Goal: Transaction & Acquisition: Purchase product/service

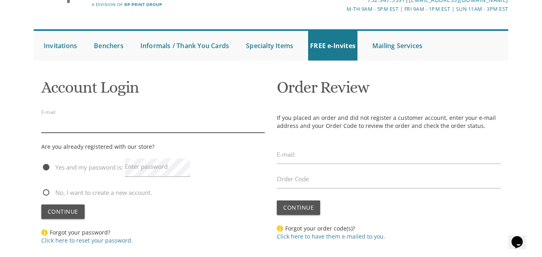
click at [103, 127] on input "email" at bounding box center [153, 123] width 224 height 18
type input "ר"
type input "raizyfink1@gmail.com"
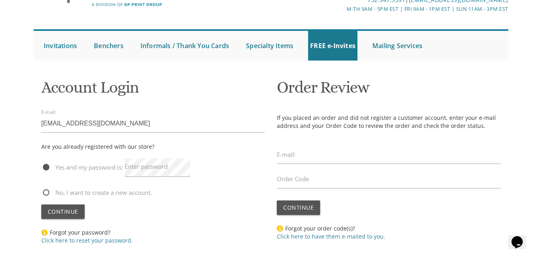
click at [130, 169] on label "Enter password" at bounding box center [146, 166] width 43 height 8
click at [59, 211] on span "Continue" at bounding box center [63, 212] width 30 height 8
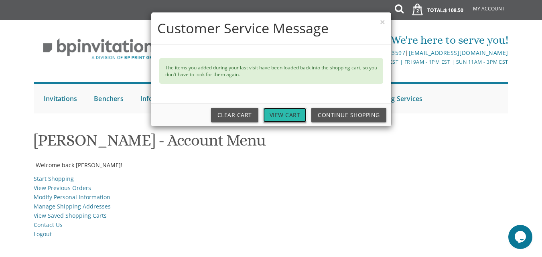
click at [297, 110] on link "View Cart" at bounding box center [285, 115] width 44 height 14
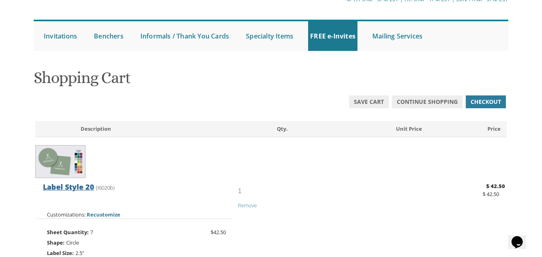
scroll to position [67, 0]
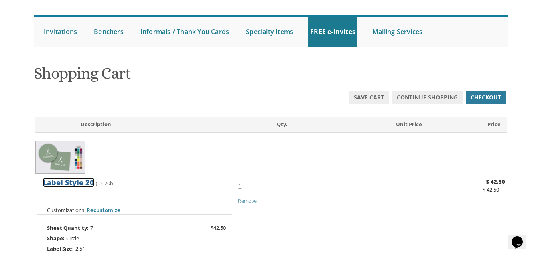
click at [62, 184] on span "Label Style 20" at bounding box center [68, 183] width 51 height 10
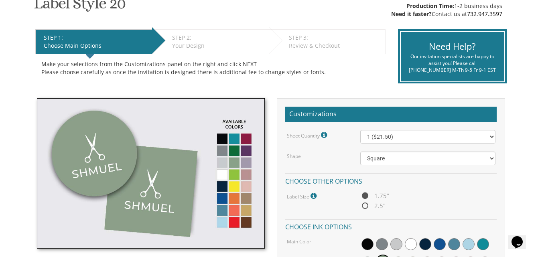
scroll to position [149, 0]
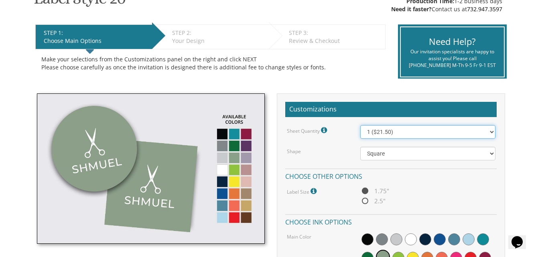
click at [379, 135] on select "1 ($21.50) 2 ($25.00) 3 ($28.50) 4 ($32.00) 5 ($35.50) 6 ($39.00) 7 ($42.50) 8 …" at bounding box center [427, 132] width 135 height 14
select select "7"
click at [360, 125] on select "1 ($21.50) 2 ($25.00) 3 ($28.50) 4 ($32.00) 5 ($35.50) 6 ($39.00) 7 ($42.50) 8 …" at bounding box center [427, 132] width 135 height 14
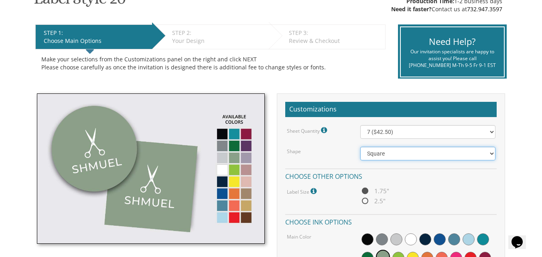
click at [375, 147] on select "Square Circle" at bounding box center [427, 154] width 135 height 14
select select "url("/store/pc/invitations/parts/circle.jpg")"
click at [360, 147] on select "Square Circle" at bounding box center [427, 154] width 135 height 14
click at [366, 200] on span "2.5"" at bounding box center [372, 201] width 25 height 10
click at [365, 200] on input "2.5"" at bounding box center [362, 201] width 5 height 5
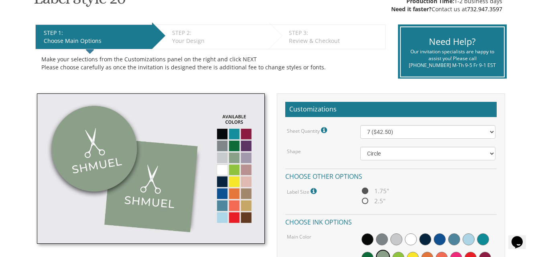
radio input "true"
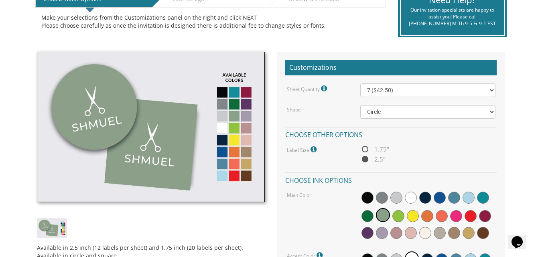
scroll to position [191, 0]
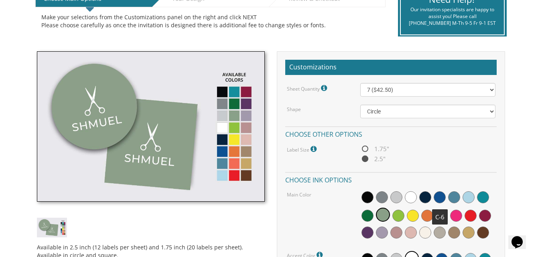
click at [439, 195] on span at bounding box center [439, 197] width 12 height 12
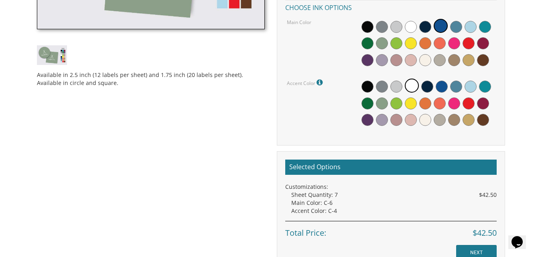
scroll to position [364, 0]
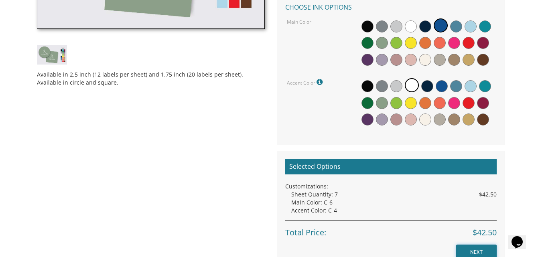
click at [478, 254] on input "NEXT" at bounding box center [476, 252] width 40 height 15
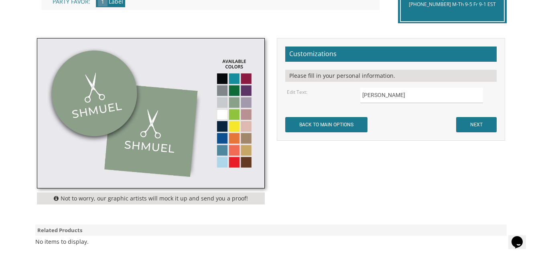
scroll to position [216, 0]
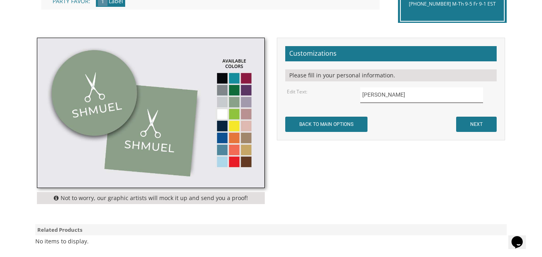
drag, startPoint x: 384, startPoint y: 95, endPoint x: 353, endPoint y: 95, distance: 30.9
click at [353, 95] on div "Edit Text: Shmuel" at bounding box center [391, 95] width 220 height 16
type input "חיים"
click at [467, 121] on input "NEXT" at bounding box center [476, 124] width 40 height 15
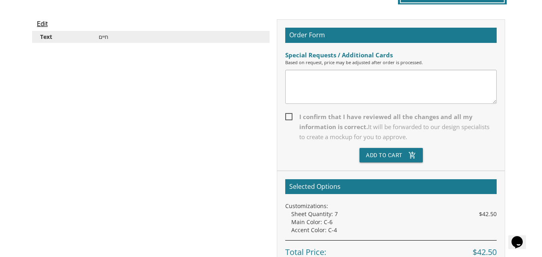
scroll to position [224, 0]
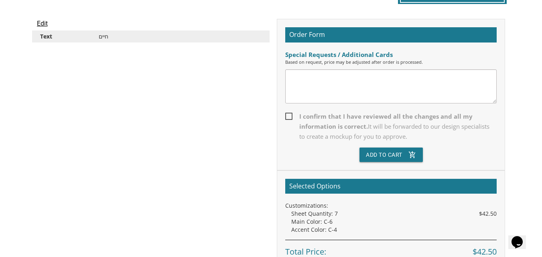
click at [291, 117] on span "I confirm that I have reviewed all the changes and all my information is correc…" at bounding box center [390, 126] width 211 height 30
click at [290, 117] on input "I confirm that I have reviewed all the changes and all my information is correc…" at bounding box center [287, 115] width 5 height 5
checkbox input "true"
click at [381, 158] on button "Add To Cart add_shopping_cart" at bounding box center [390, 155] width 63 height 14
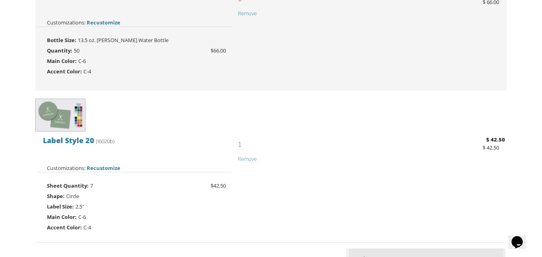
scroll to position [423, 0]
click at [247, 159] on span "Remove" at bounding box center [247, 158] width 19 height 7
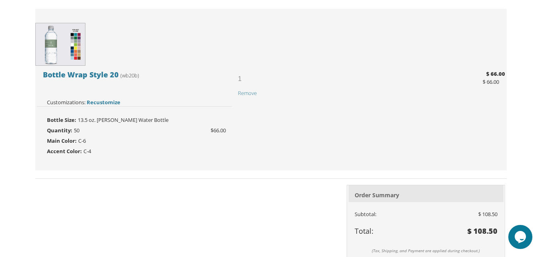
scroll to position [435, 0]
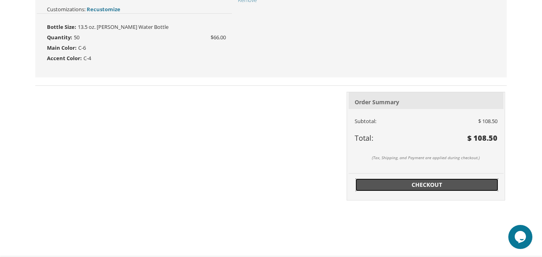
click at [432, 186] on span "Checkout" at bounding box center [426, 185] width 133 height 8
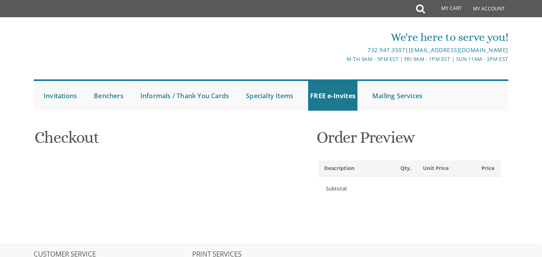
select select
type input "Raizy"
type input "Fink"
type input "57 Lenox Dr"
type input "Lakewood"
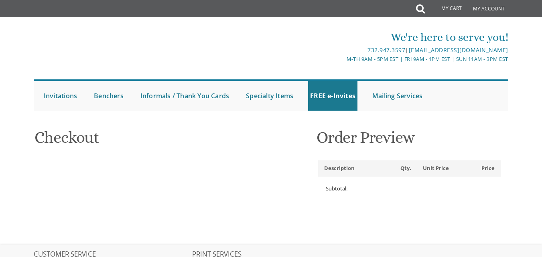
type input "08701"
select select "US"
select select "NJ"
type input "8484808766"
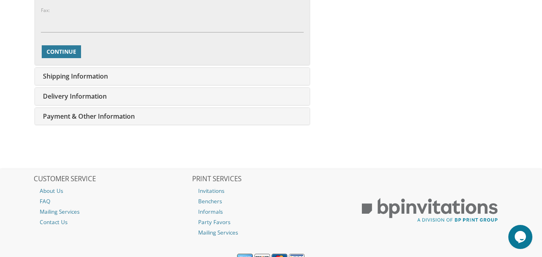
scroll to position [505, 0]
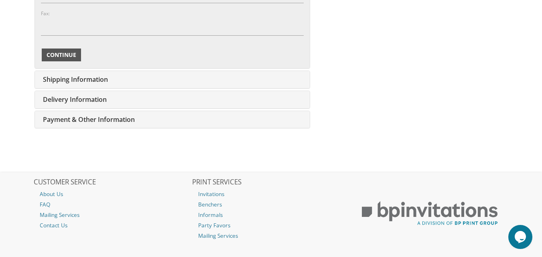
click at [63, 53] on span "Continue" at bounding box center [62, 55] width 30 height 8
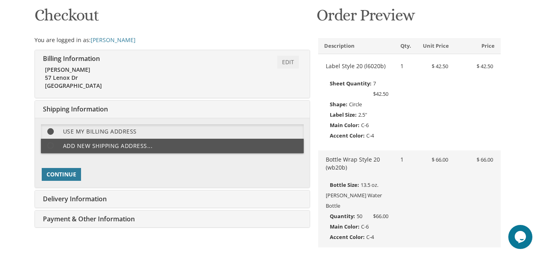
scroll to position [134, 0]
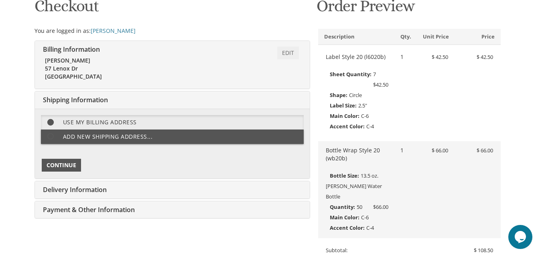
click at [60, 162] on span "Continue" at bounding box center [62, 165] width 30 height 8
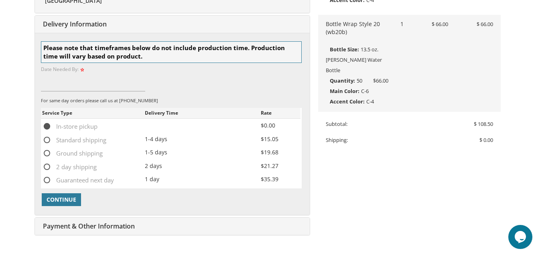
scroll to position [261, 0]
click at [66, 197] on span "Continue" at bounding box center [62, 199] width 30 height 8
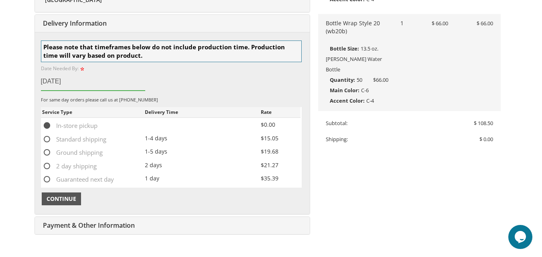
type input "august 12"
click at [61, 196] on span "Continue" at bounding box center [62, 199] width 30 height 8
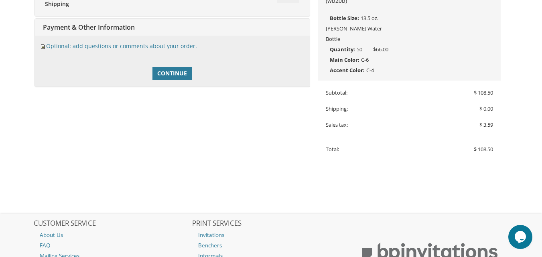
scroll to position [296, 0]
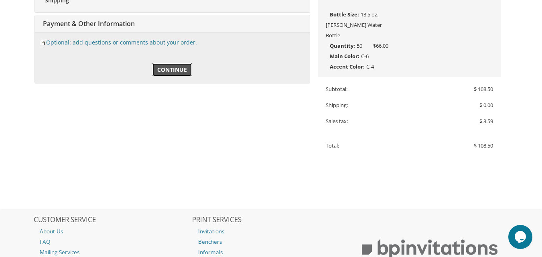
click at [163, 69] on span "Continue" at bounding box center [172, 70] width 30 height 8
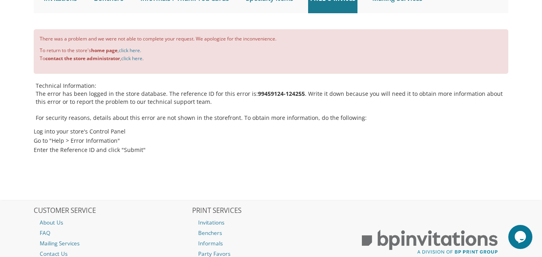
scroll to position [79, 0]
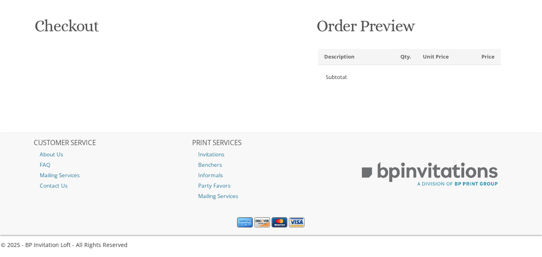
select select "US"
select select "NJ"
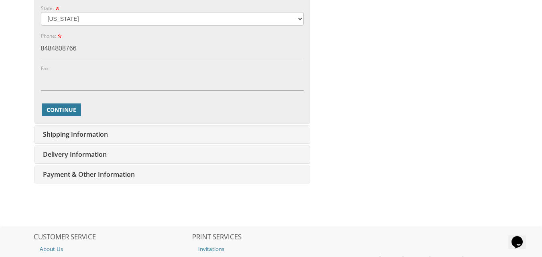
scroll to position [450, 0]
click at [99, 172] on span "Payment & Other Information" at bounding box center [88, 174] width 94 height 9
click at [159, 176] on div "Edit Payment & Other Information" at bounding box center [172, 174] width 275 height 17
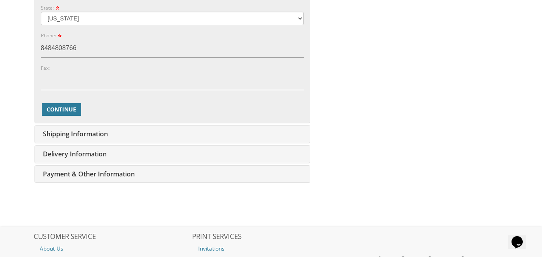
click at [159, 176] on div "Edit Payment & Other Information" at bounding box center [172, 174] width 275 height 17
click at [72, 111] on span "Continue" at bounding box center [62, 109] width 30 height 8
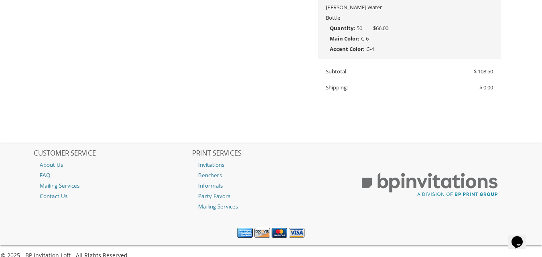
type input "raizyfink1@gmail.com"
type input "57 Lenox Dr"
type input "Lakewood"
type input "08701"
type input "8484808766"
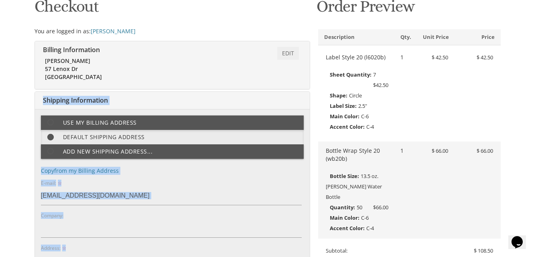
scroll to position [134, 0]
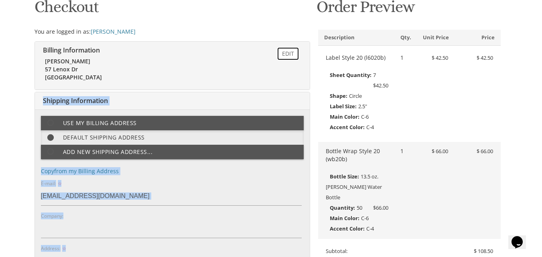
click at [285, 52] on link "Edit" at bounding box center [288, 53] width 22 height 13
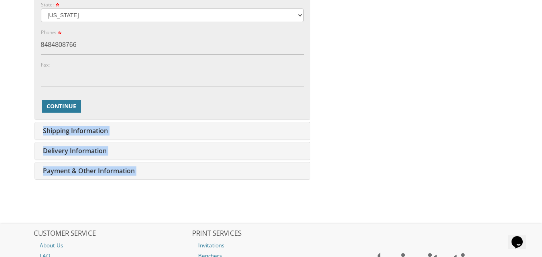
scroll to position [458, 0]
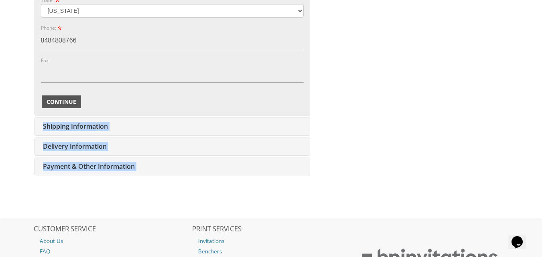
click at [69, 97] on button "Continue" at bounding box center [61, 101] width 39 height 13
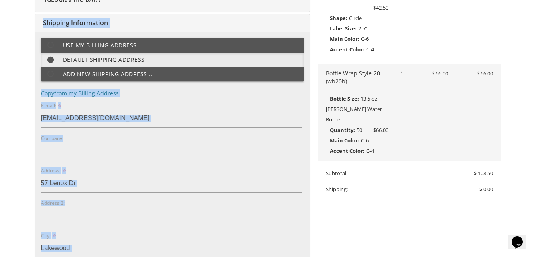
scroll to position [211, 0]
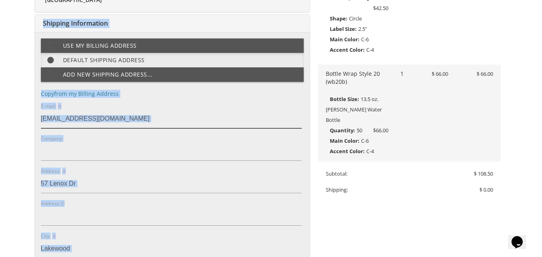
click at [130, 111] on input "raizyfink1@gmail.com" at bounding box center [171, 119] width 261 height 18
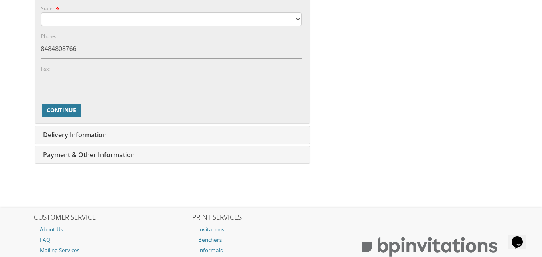
scroll to position [531, 0]
click at [55, 114] on button "Continue" at bounding box center [61, 109] width 39 height 13
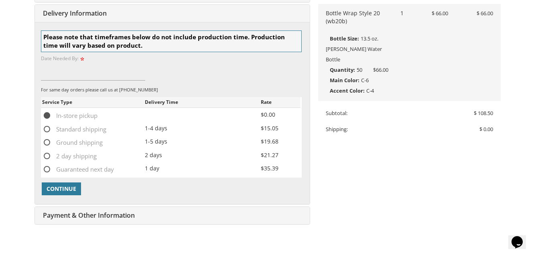
scroll to position [261, 0]
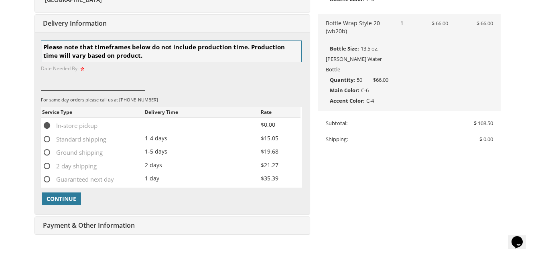
click at [58, 85] on input at bounding box center [93, 81] width 104 height 18
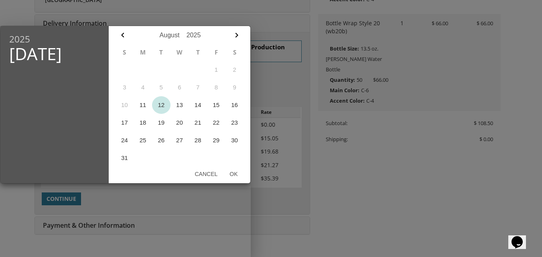
click at [159, 107] on button "12" at bounding box center [161, 105] width 18 height 18
click at [233, 173] on button "Ok" at bounding box center [233, 174] width 20 height 14
type input "Aug 12, 2025"
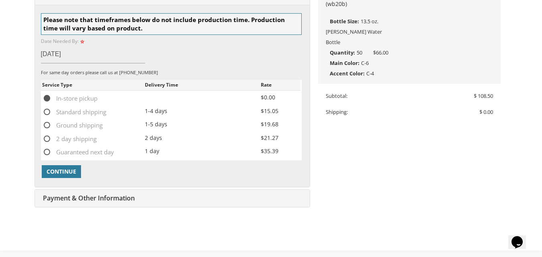
scroll to position [290, 0]
click at [71, 172] on span "Continue" at bounding box center [62, 171] width 30 height 8
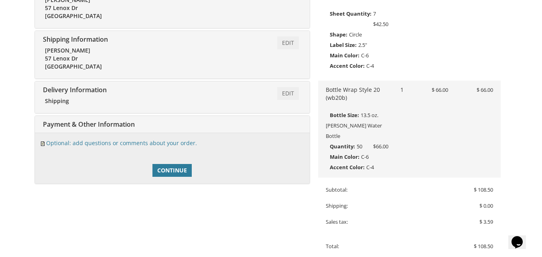
scroll to position [194, 0]
click at [182, 170] on span "Continue" at bounding box center [172, 171] width 30 height 8
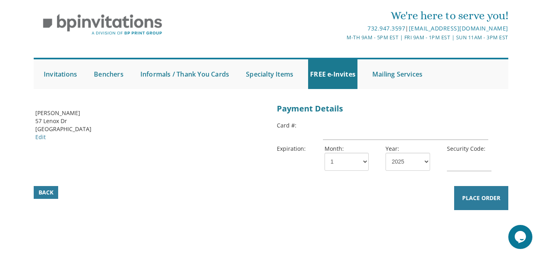
scroll to position [21, 0]
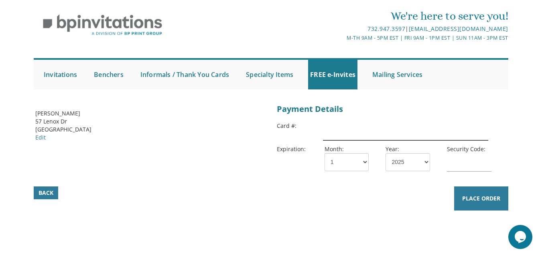
click at [335, 128] on input "text" at bounding box center [405, 131] width 165 height 18
click at [393, 134] on input "text" at bounding box center [405, 131] width 165 height 18
type input "372271368862014"
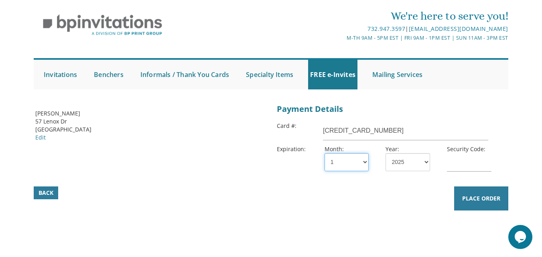
click at [360, 160] on select "1 2 3 4 5 6 7 8 9 10 11 12" at bounding box center [346, 162] width 44 height 18
select select "11"
click at [324, 153] on select "1 2 3 4 5 6 7 8 9 10 11 12" at bounding box center [346, 162] width 44 height 18
click at [415, 165] on select "2025 2026 2027 2028 2029 2030 2031 2032 2033 2034 2035" at bounding box center [407, 162] width 44 height 18
select select "27"
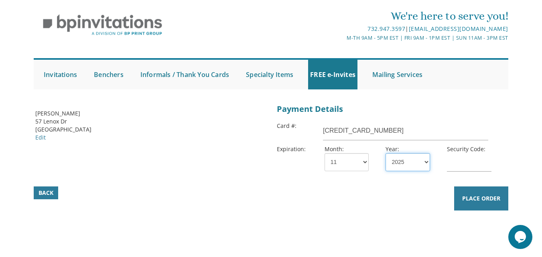
click at [385, 153] on select "2025 2026 2027 2028 2029 2030 2031 2032 2033 2034 2035" at bounding box center [407, 162] width 44 height 18
click at [458, 162] on input "text" at bounding box center [469, 162] width 44 height 18
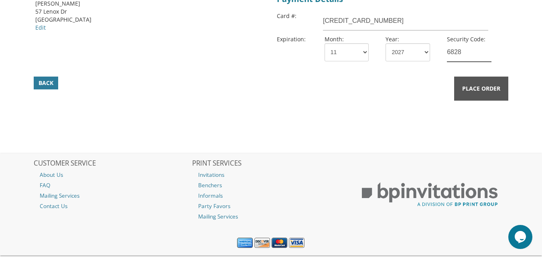
type input "6828"
click at [478, 94] on button "Place Order" at bounding box center [481, 89] width 54 height 24
